Goal: Browse casually

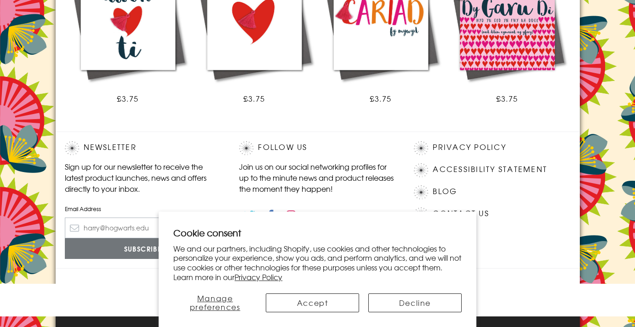
scroll to position [694, 0]
